Goal: Check status

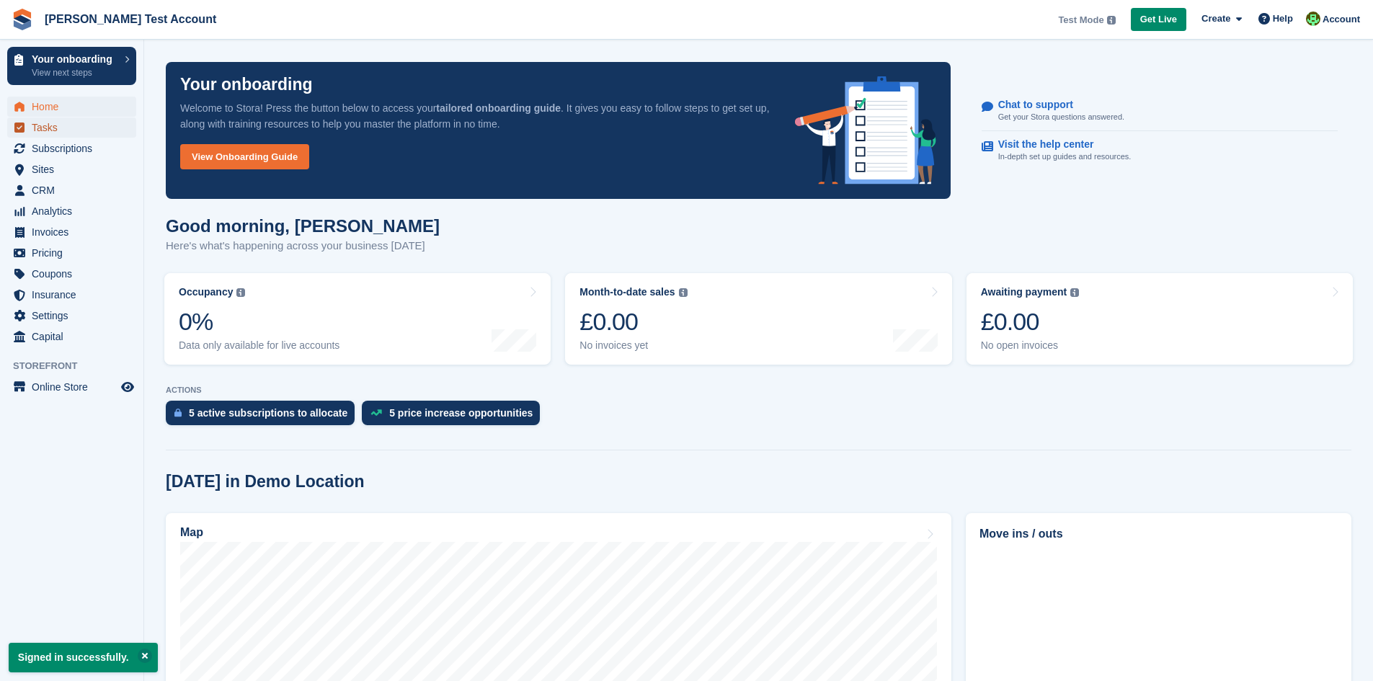
click at [66, 129] on span "Tasks" at bounding box center [75, 127] width 86 height 20
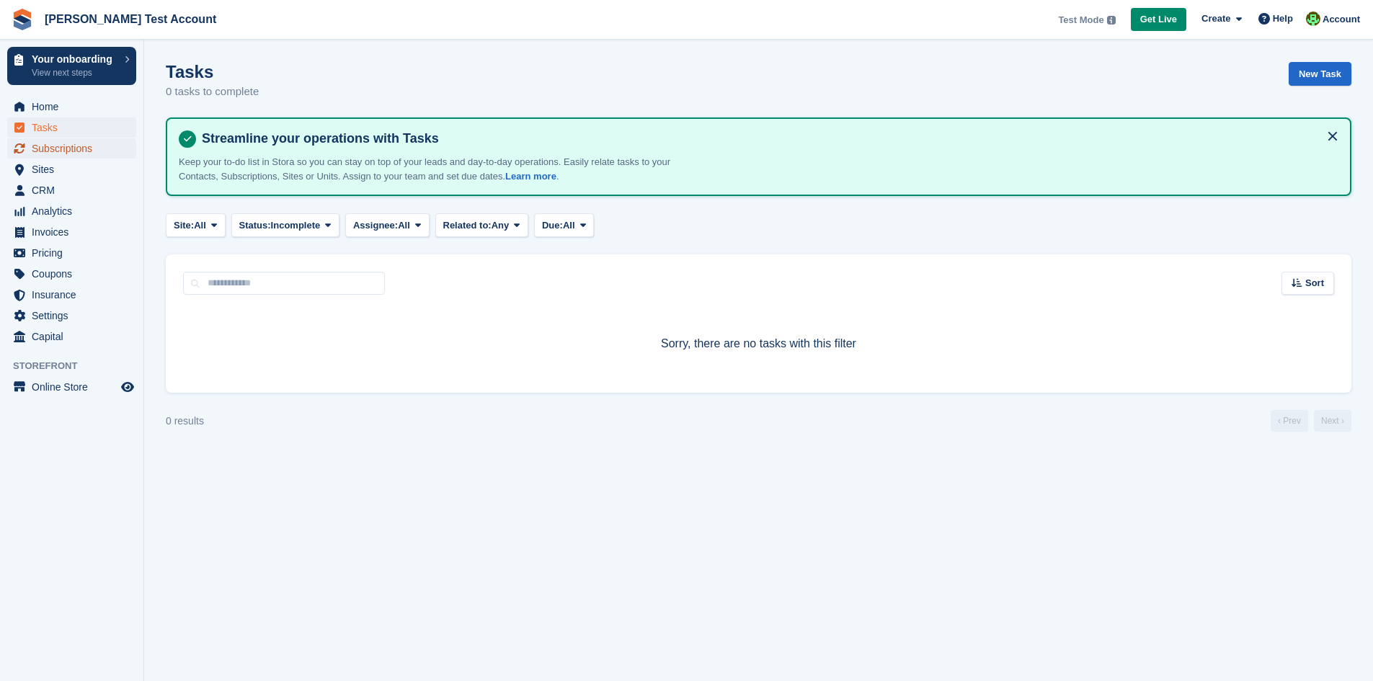
click at [87, 149] on span "Subscriptions" at bounding box center [75, 148] width 86 height 20
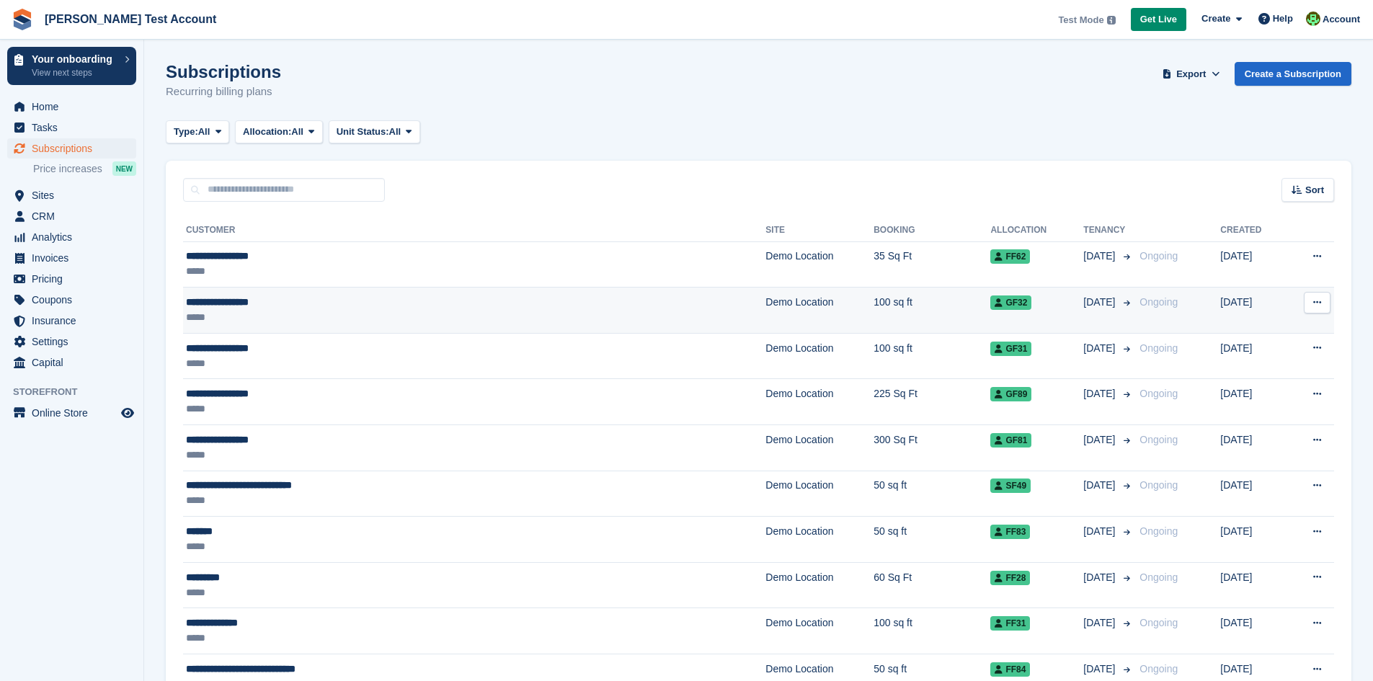
click at [286, 306] on div "**********" at bounding box center [367, 302] width 363 height 15
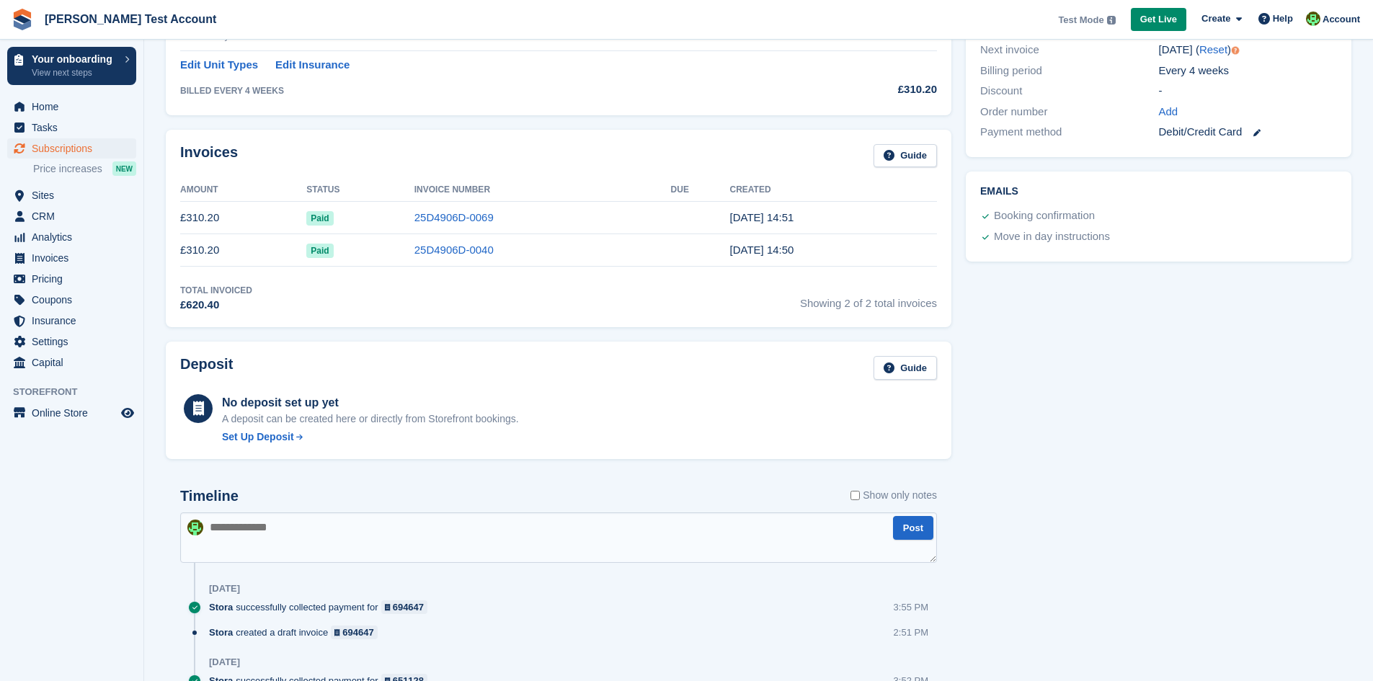
scroll to position [383, 0]
